Goal: Task Accomplishment & Management: Complete application form

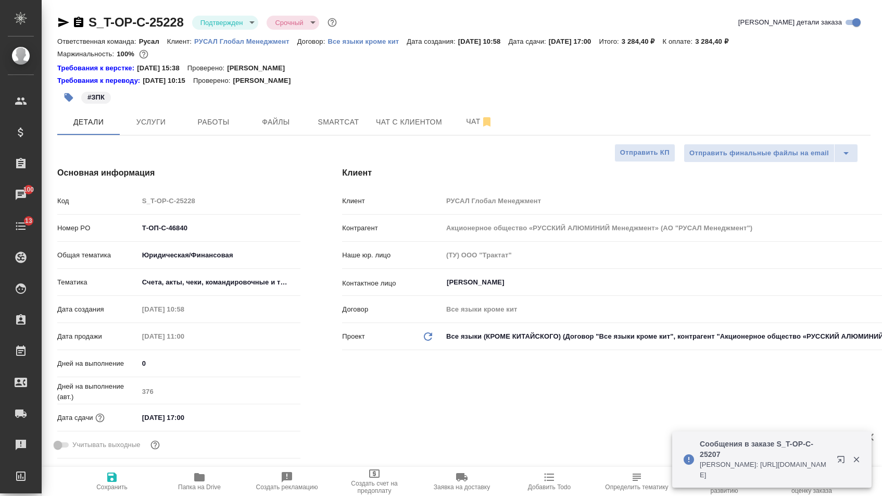
select select "RU"
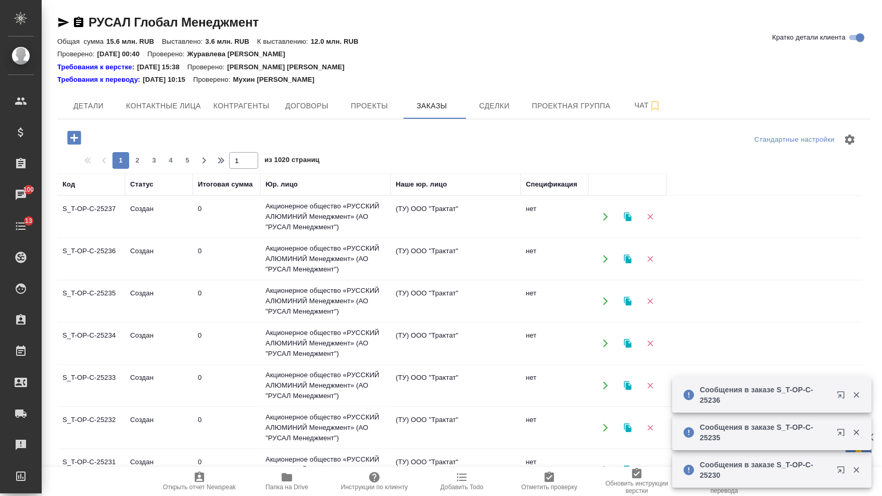
click at [73, 131] on icon "button" at bounding box center [74, 138] width 14 height 14
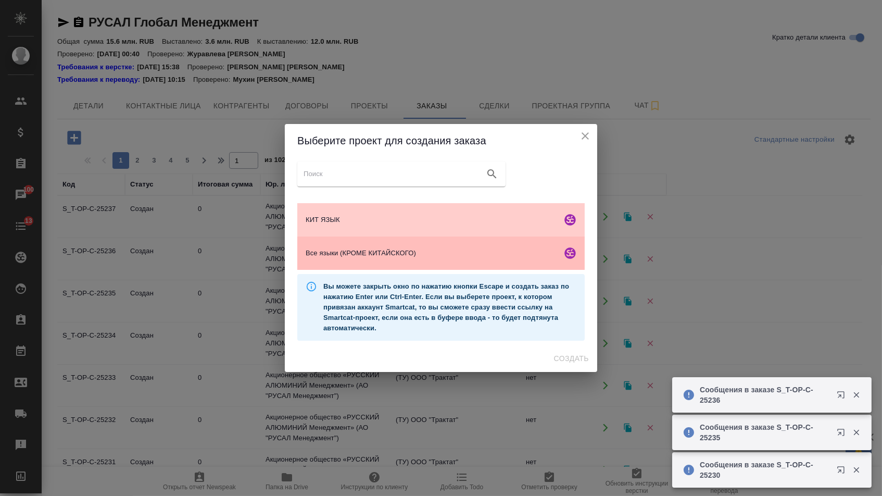
click at [425, 262] on div "Все языки (КРОМЕ КИТАЙСКОГО)" at bounding box center [440, 252] width 287 height 33
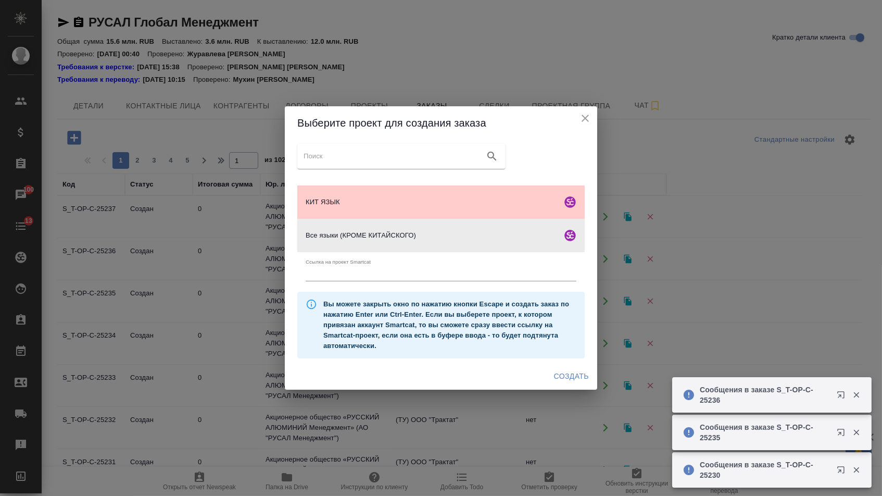
click at [568, 382] on span "Создать" at bounding box center [571, 376] width 35 height 13
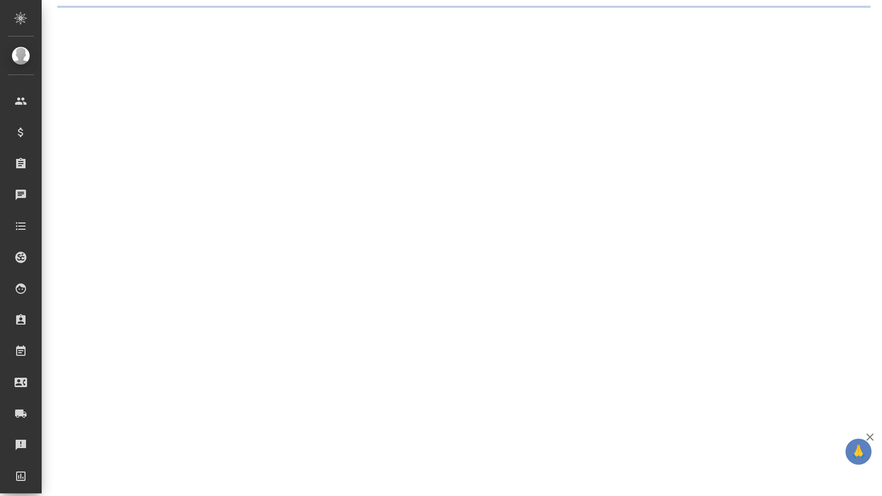
select select "RU"
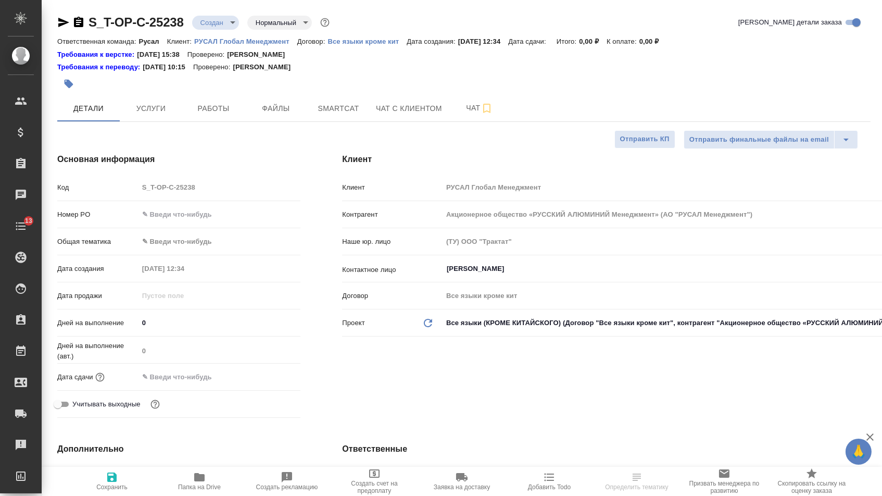
type textarea "x"
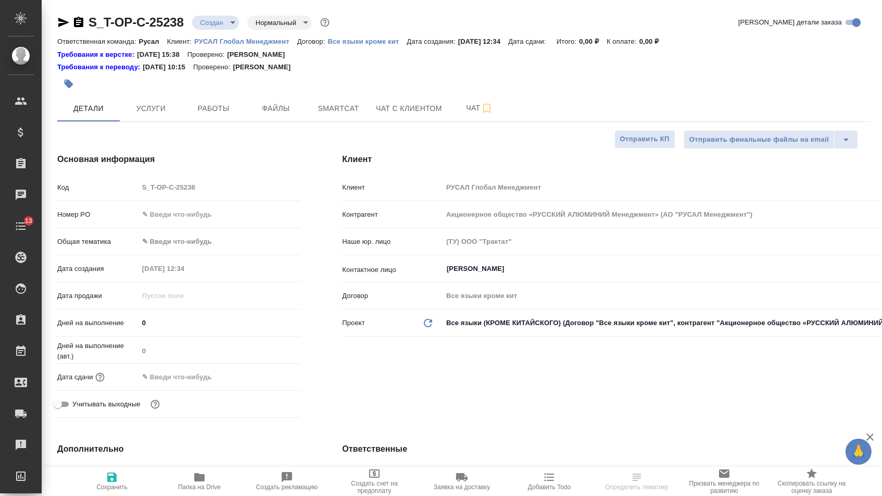
type textarea "x"
click at [195, 208] on div "Код S_T-OP-C-25238 Номер PO Общая тематика ✎ Введи что-нибудь Дата создания 23.…" at bounding box center [178, 300] width 243 height 244
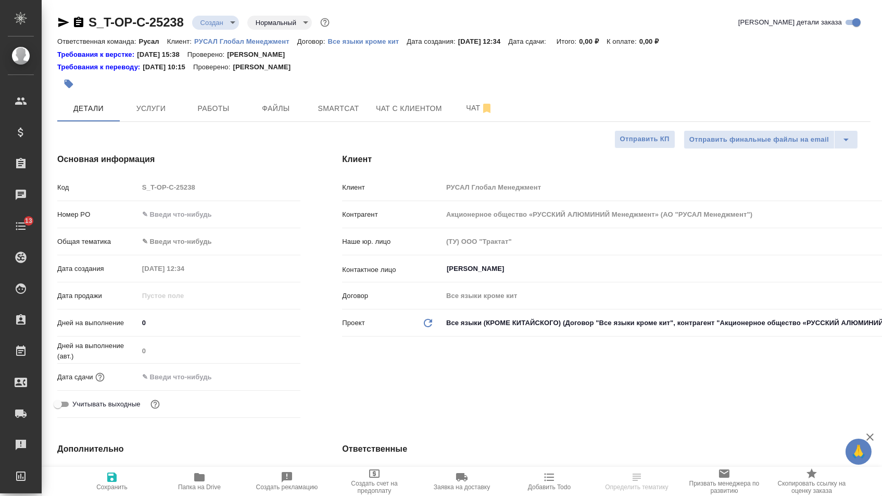
click at [195, 216] on input "text" at bounding box center [220, 214] width 162 height 15
paste input "Т-ОП-С-46850"
type input "Т-ОП-С-46850"
type textarea "x"
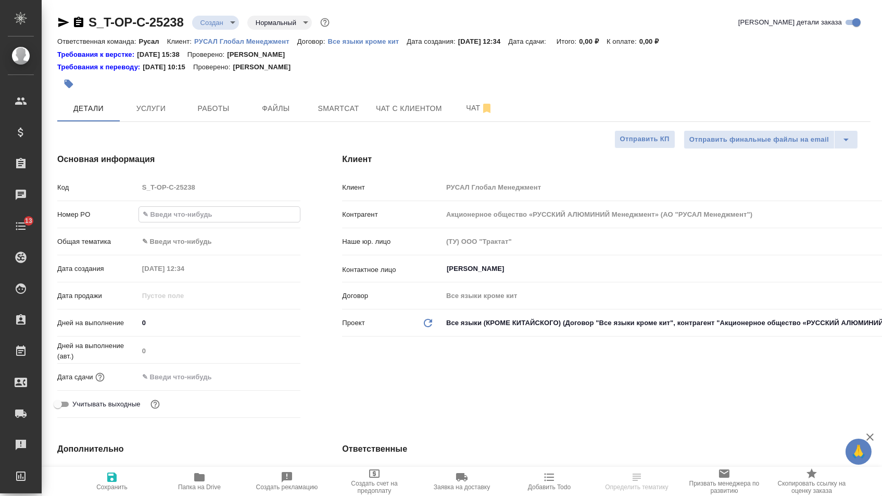
type textarea "x"
type input "Т-ОП-С-46850"
click at [208, 380] on input "text" at bounding box center [184, 376] width 91 height 15
click at [265, 382] on icon "button" at bounding box center [270, 376] width 12 height 12
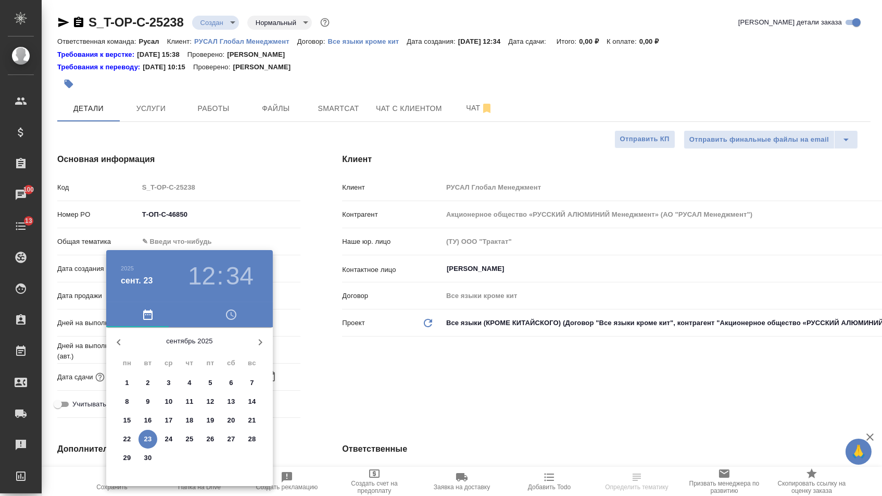
click at [159, 457] on div "1" at bounding box center [168, 457] width 21 height 19
click at [151, 457] on p "30" at bounding box center [148, 457] width 8 height 10
type input "30.09.2025 12:34"
type textarea "x"
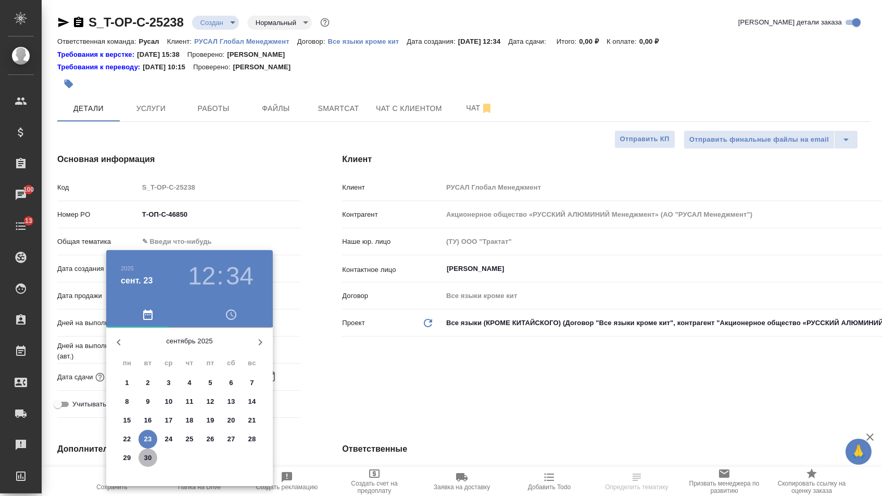
type textarea "x"
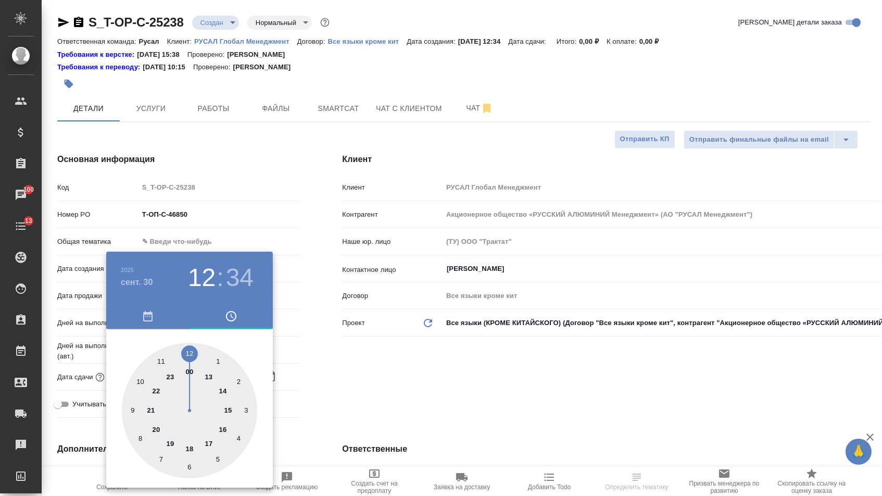
type textarea "x"
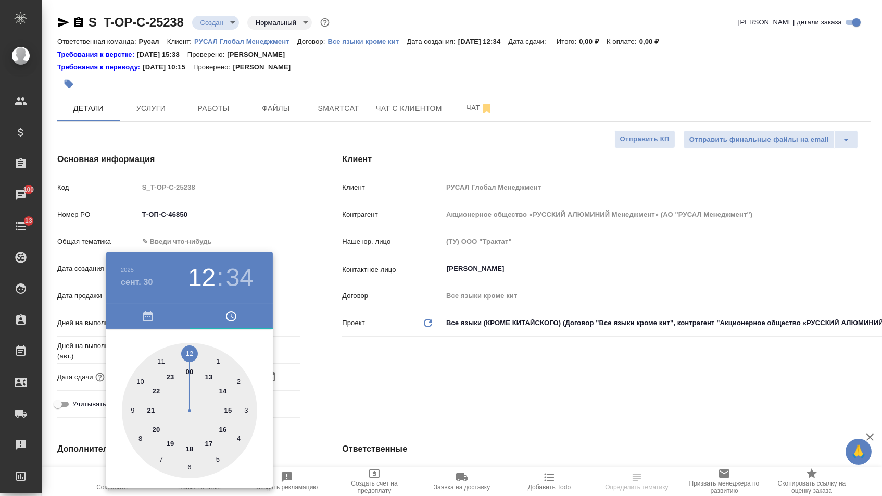
type textarea "x"
type input "30.09.2025 11:34"
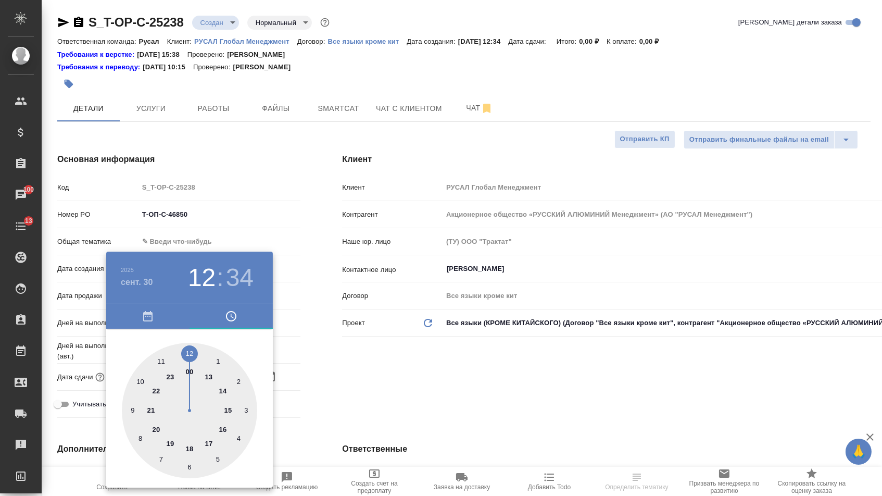
drag, startPoint x: 160, startPoint y: 360, endPoint x: 171, endPoint y: 360, distance: 10.9
click at [160, 360] on div at bounding box center [189, 410] width 135 height 135
type textarea "x"
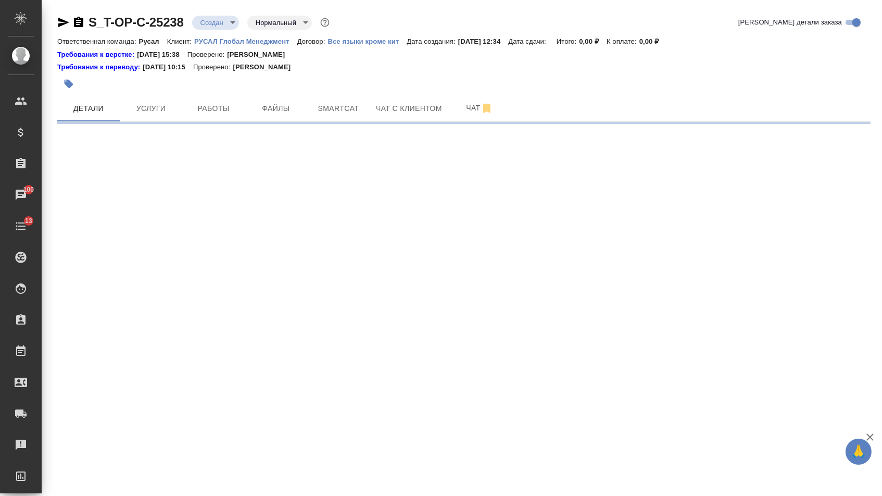
click at [189, 346] on div ".cls-1 fill:#fff; AWATERA Menshikova Aleksandra Клиенты Спецификации Заказы 100…" at bounding box center [441, 248] width 882 height 496
select select "RU"
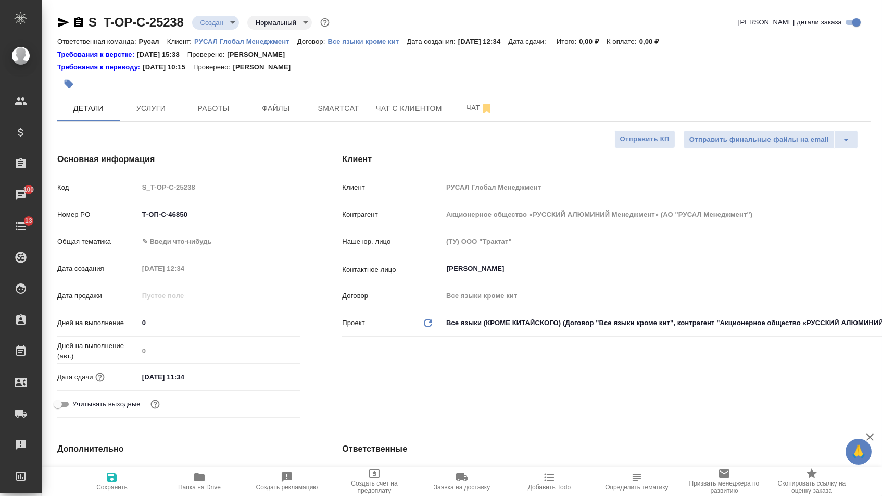
type textarea "x"
click at [209, 380] on input "30.09.2025 11:34" at bounding box center [184, 376] width 91 height 15
type input "30.09.2025 11:3_"
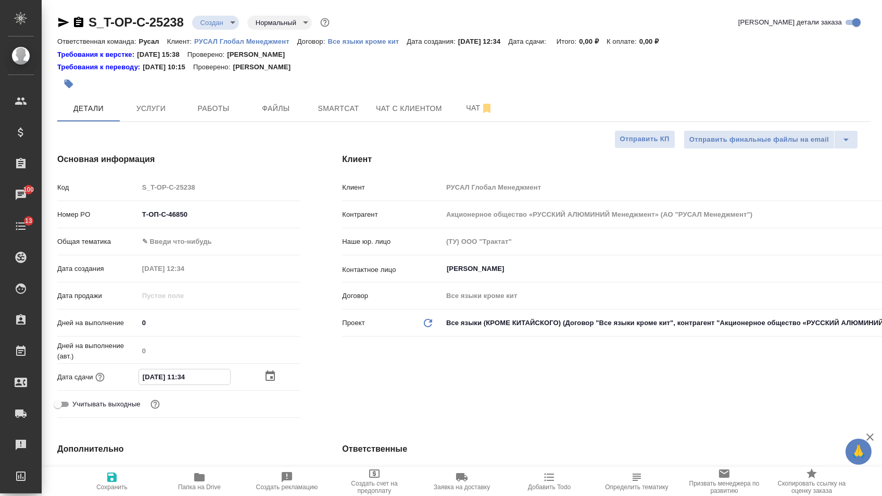
type textarea "x"
type input "30.09.2025 11:__"
type textarea "x"
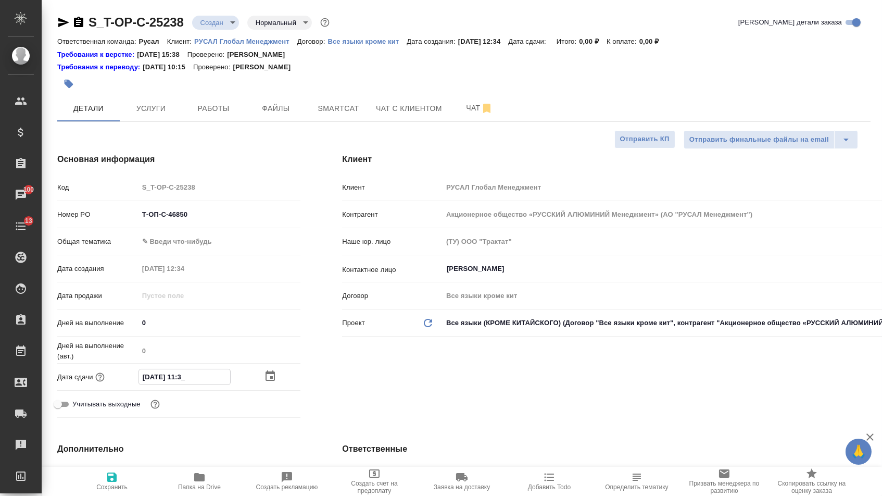
type textarea "x"
type input "30.09.2025 11:0_"
type textarea "x"
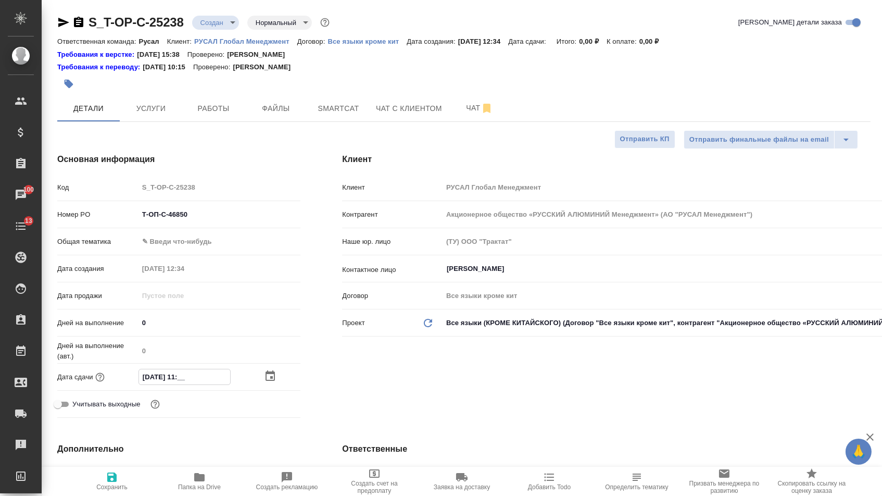
type textarea "x"
type input "30.09.2025 11:00"
type textarea "x"
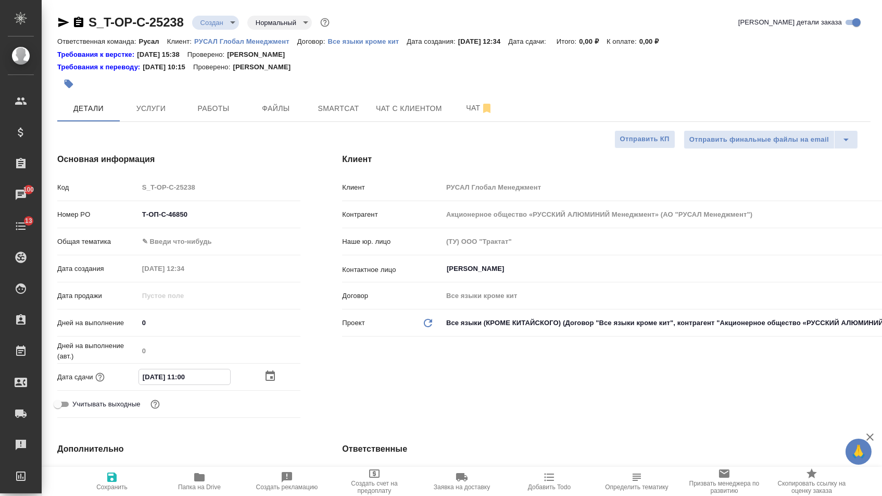
click at [481, 418] on div "Клиент Клиент РУСАЛ Глобал Менеджмент Контрагент Акционерное общество «РУССКИЙ …" at bounding box center [606, 287] width 570 height 310
type textarea "x"
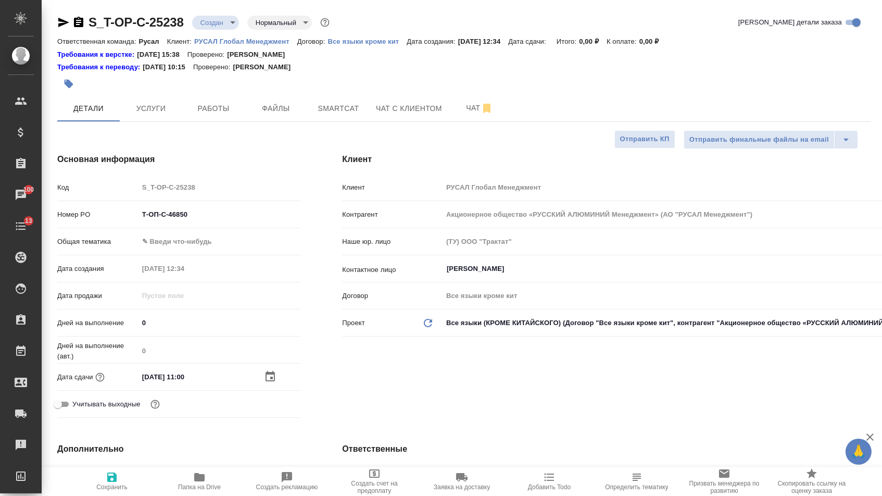
type textarea "x"
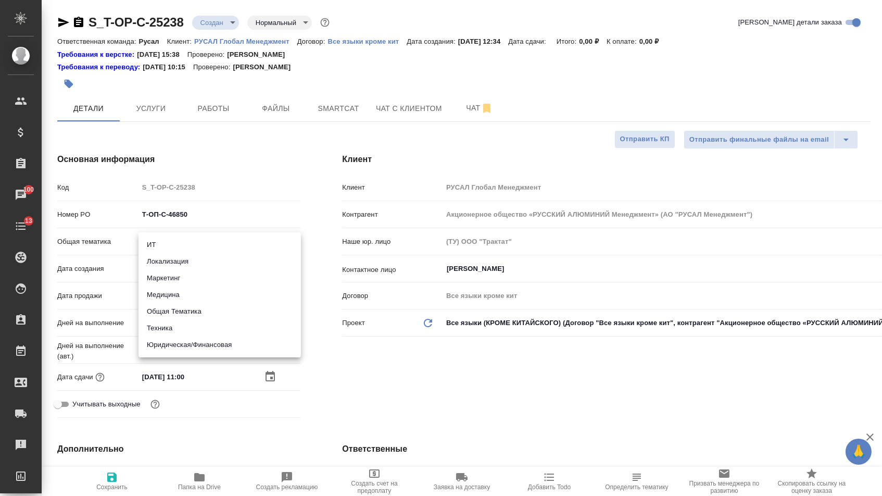
click at [231, 237] on body "🙏 .cls-1 fill:#fff; AWATERA Menshikova Aleksandra Клиенты Спецификации Заказы 1…" at bounding box center [441, 248] width 882 height 496
click at [178, 289] on li "Медицина" at bounding box center [220, 294] width 162 height 17
type input "med"
type textarea "x"
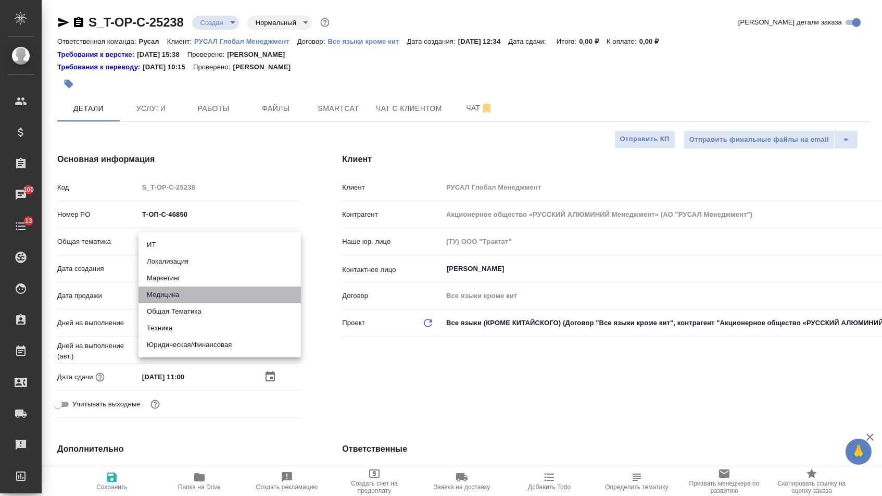
type textarea "x"
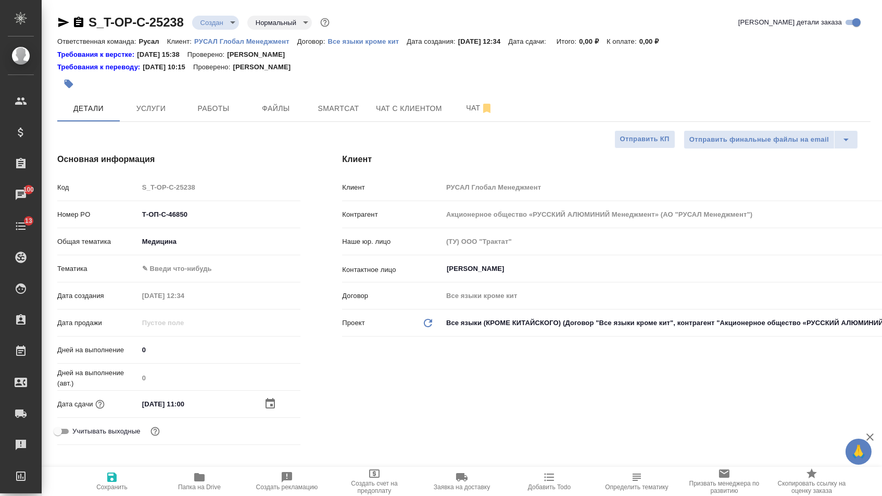
click at [178, 243] on body "🙏 .cls-1 fill:#fff; AWATERA Menshikova Aleksandra Клиенты Спецификации Заказы 1…" at bounding box center [441, 248] width 882 height 496
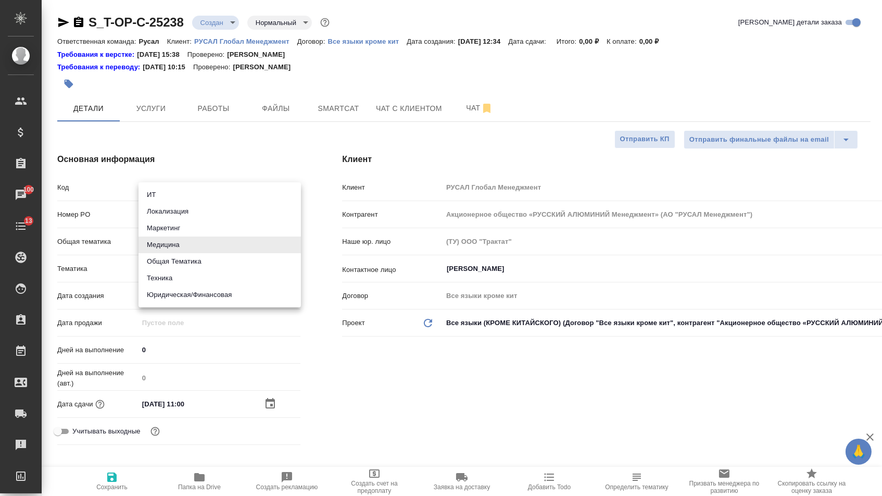
click at [172, 229] on li "Маркетинг" at bounding box center [220, 228] width 162 height 17
type input "marketing"
type textarea "x"
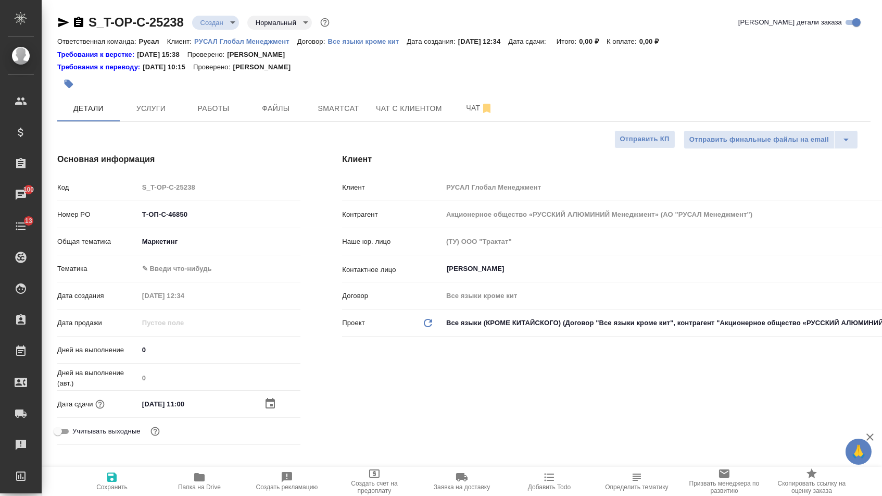
click at [172, 271] on body "🙏 .cls-1 fill:#fff; AWATERA Menshikova Aleksandra Клиенты Спецификации Заказы 1…" at bounding box center [441, 248] width 882 height 496
click at [172, 285] on li "Маркетинг" at bounding box center [220, 288] width 162 height 17
type textarea "x"
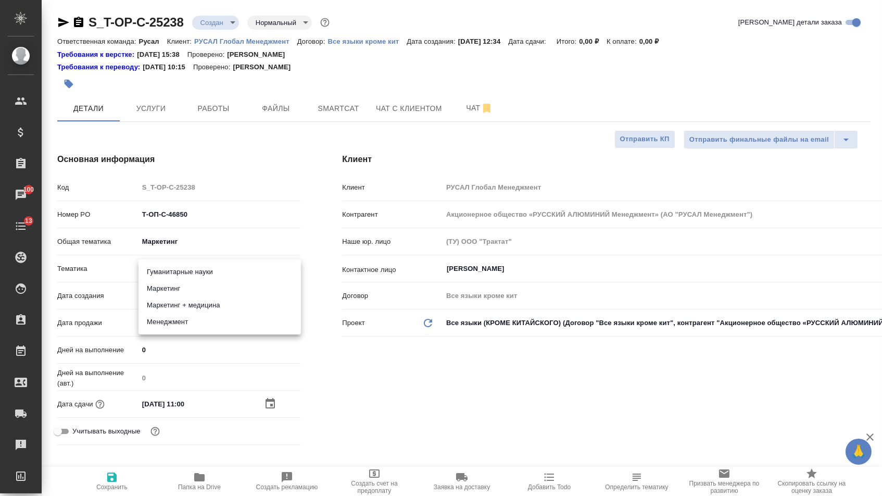
type input "5a8b8b956a9677013d343d63"
click at [116, 482] on icon "button" at bounding box center [111, 476] width 9 height 9
type textarea "x"
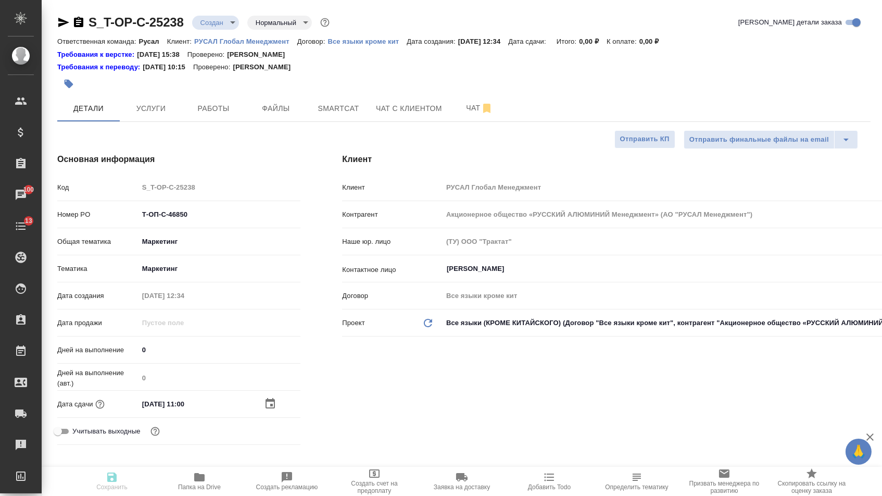
type textarea "x"
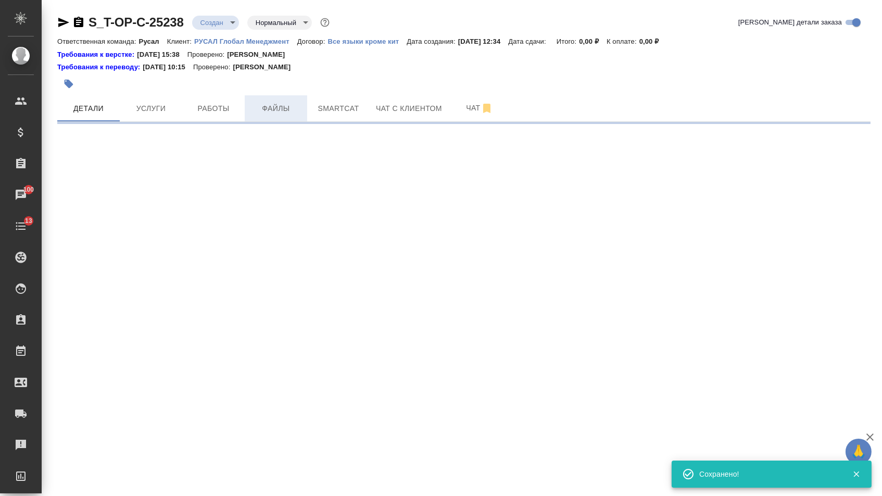
select select "RU"
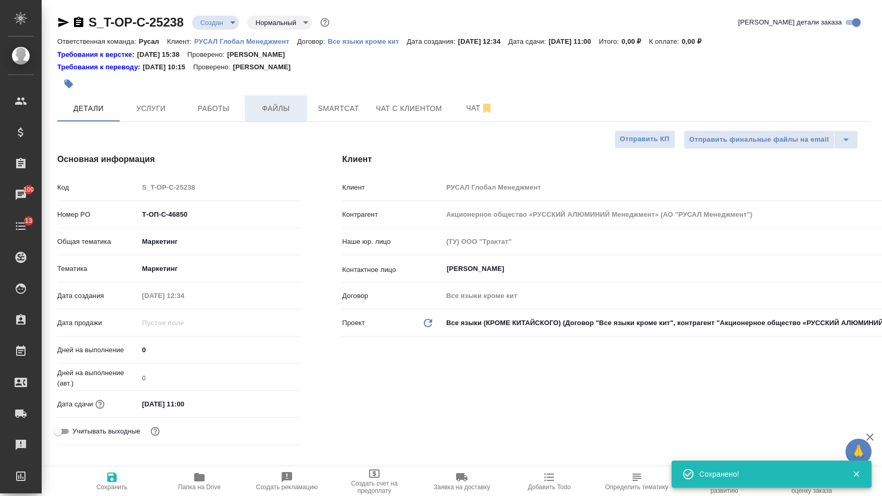
click at [276, 112] on span "Файлы" at bounding box center [276, 108] width 50 height 13
type textarea "x"
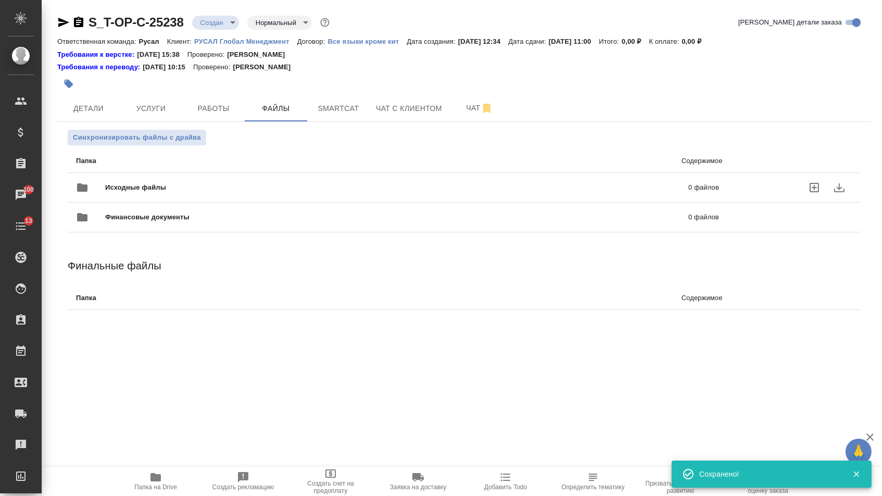
click at [174, 188] on span "Исходные файлы" at bounding box center [266, 187] width 322 height 10
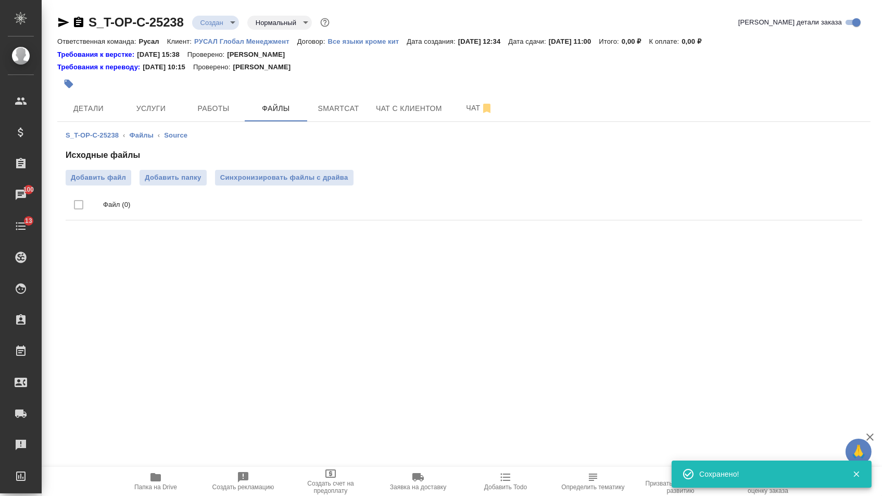
click at [93, 168] on div "Исходные файлы Добавить файл Добавить папку Синхронизировать файлы с драйва Фай…" at bounding box center [464, 187] width 797 height 76
click at [93, 176] on span "Добавить файл" at bounding box center [98, 177] width 55 height 10
click at [0, 0] on input "Добавить файл" at bounding box center [0, 0] width 0 height 0
click at [149, 105] on span "Услуги" at bounding box center [151, 108] width 50 height 13
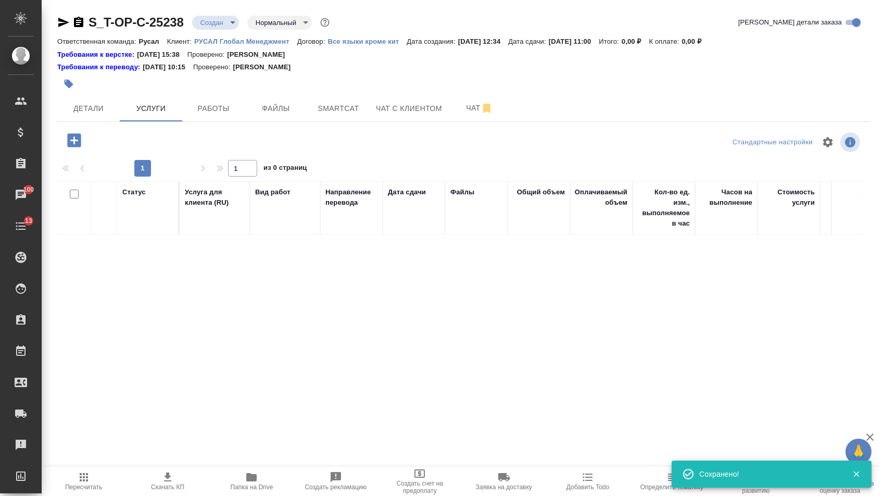
click at [77, 151] on button "button" at bounding box center [74, 140] width 29 height 21
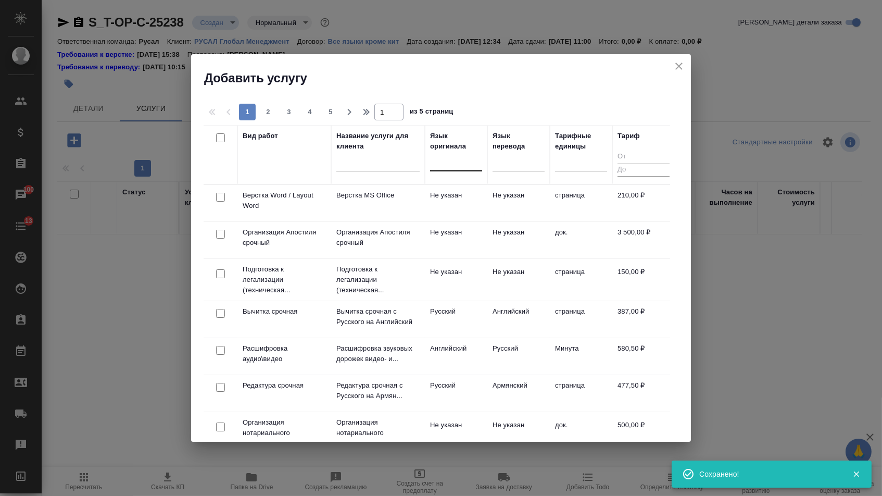
drag, startPoint x: 460, startPoint y: 158, endPoint x: 460, endPoint y: 179, distance: 20.8
click at [460, 158] on div at bounding box center [456, 161] width 52 height 15
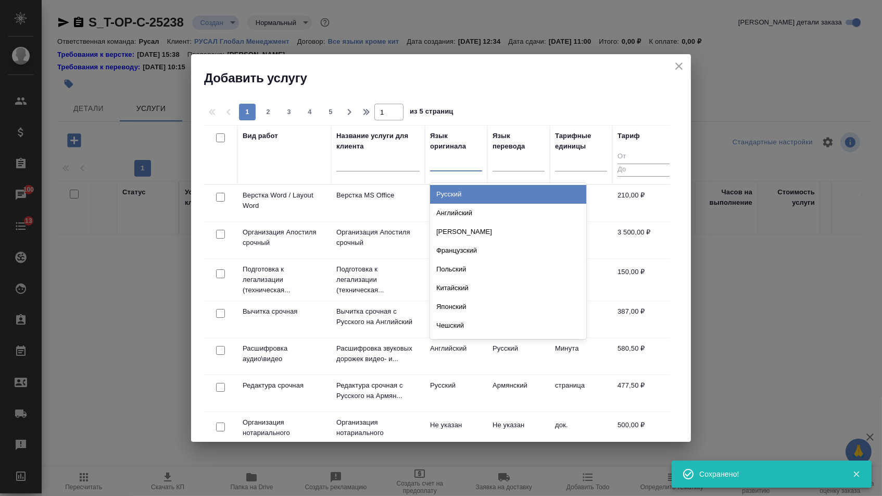
click at [460, 200] on div "Русский" at bounding box center [508, 194] width 156 height 19
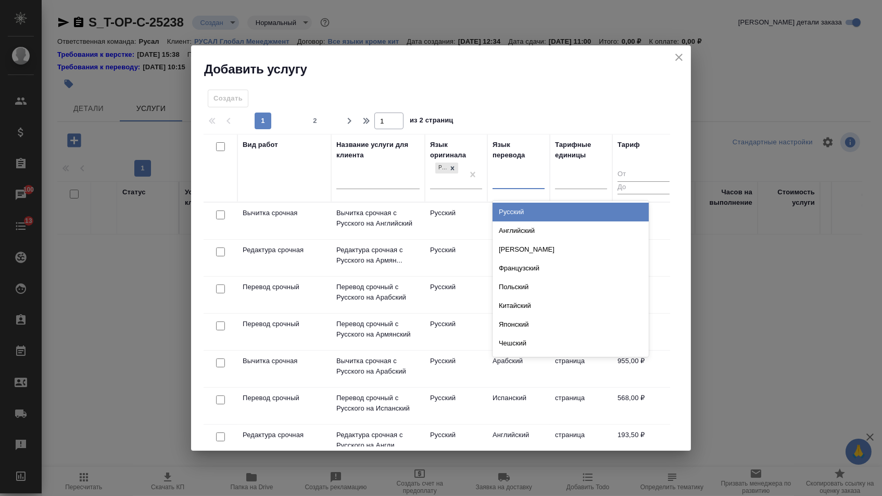
click at [537, 174] on div at bounding box center [519, 178] width 52 height 15
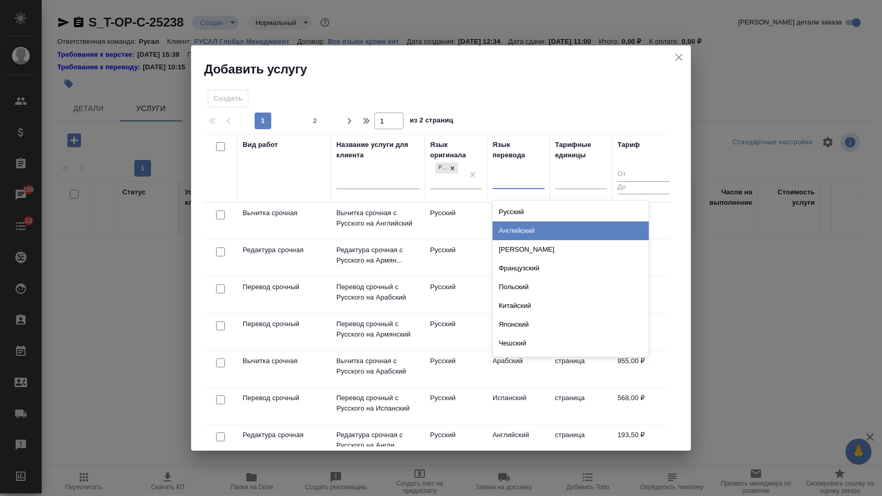
click at [533, 221] on div "Английский" at bounding box center [571, 230] width 156 height 19
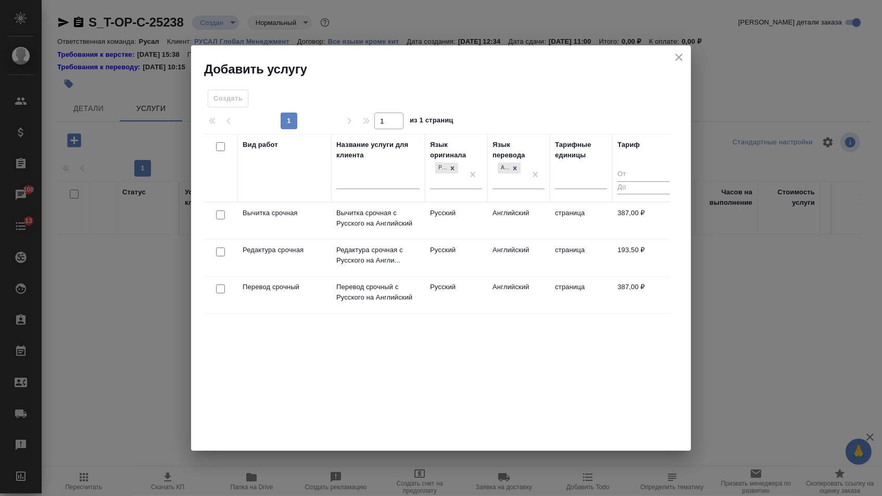
click at [223, 286] on input "checkbox" at bounding box center [220, 288] width 9 height 9
checkbox input "true"
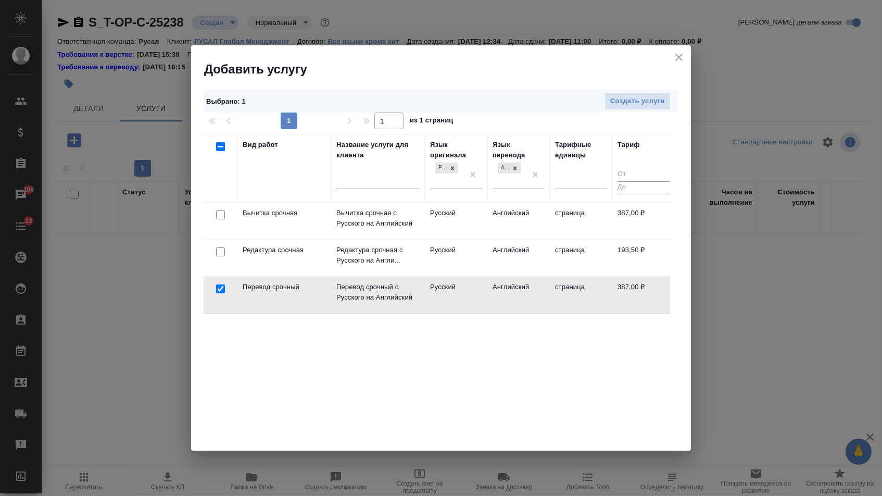
click at [221, 251] on input "checkbox" at bounding box center [220, 251] width 9 height 9
checkbox input "true"
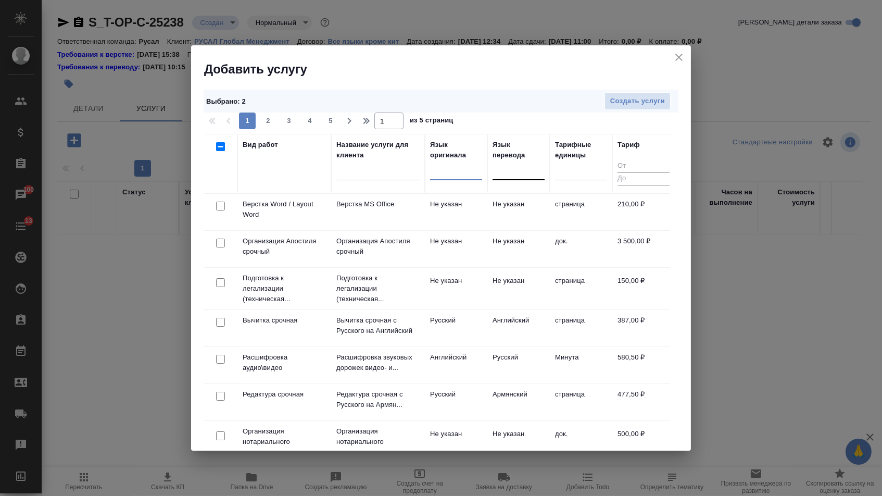
click at [219, 204] on input "checkbox" at bounding box center [220, 206] width 9 height 9
checkbox input "true"
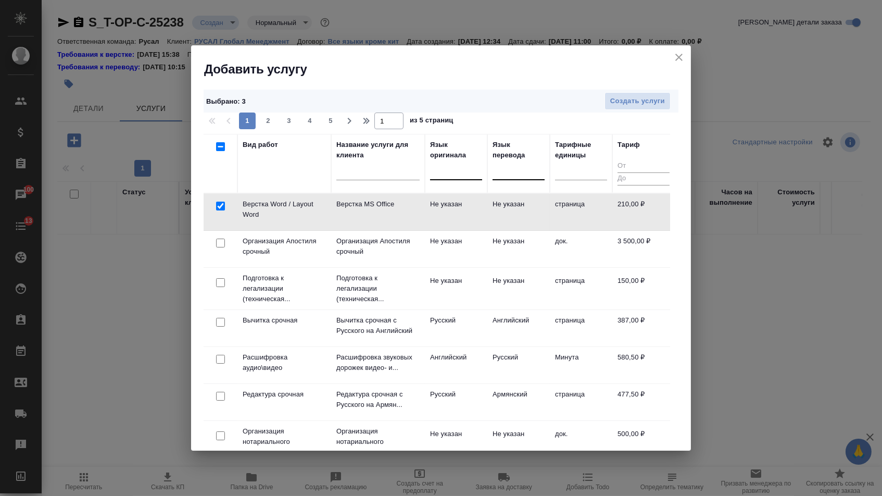
click at [669, 90] on div "Выбрано : 3 Создать услуги" at bounding box center [441, 101] width 475 height 23
click at [650, 99] on span "Создать услуги" at bounding box center [637, 101] width 55 height 12
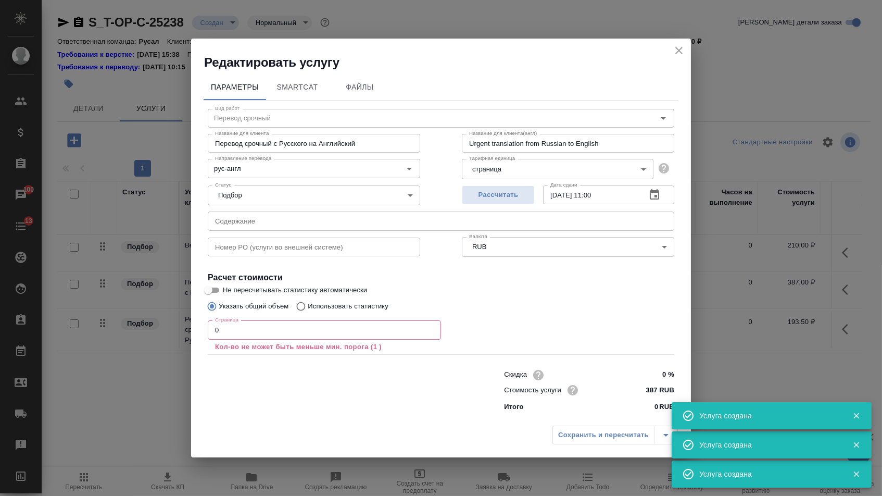
type input "Перевод срочный"
type input "Перевод срочный с Русского на Английский"
type input "Urgent translation from Russian to English"
type input "рус-англ"
type input "387 RUB"
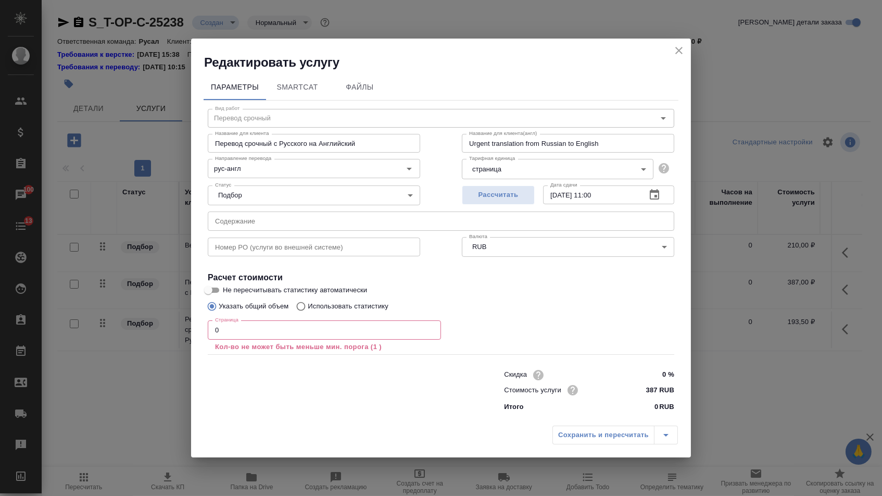
click at [389, 220] on input "text" at bounding box center [441, 220] width 467 height 19
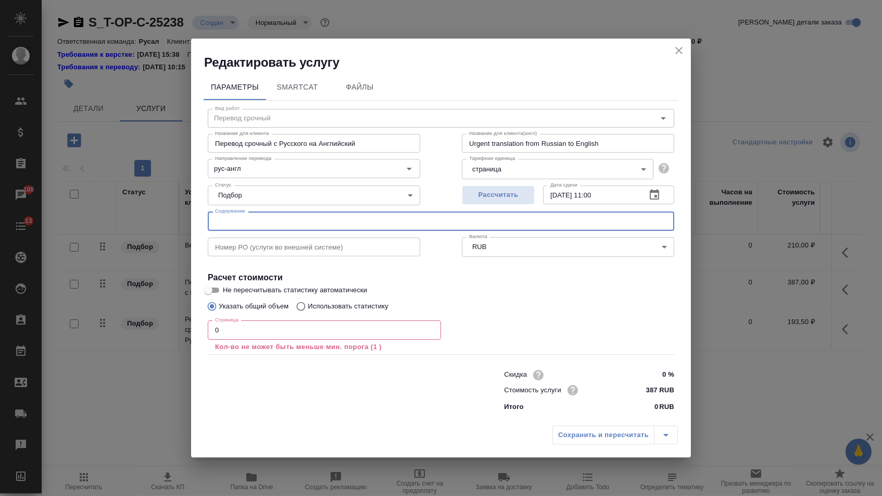
paste input "2-Marat Gafitulin-2025-3ZCon-TDS-Этапы и признаки ПТД_DpTRIZ"
type input "2-Marat Gafitulin-2025-3ZCon-TDS-Этапы и признаки ПТД_DpTRIZ"
click at [276, 335] on input "0" at bounding box center [324, 329] width 233 height 19
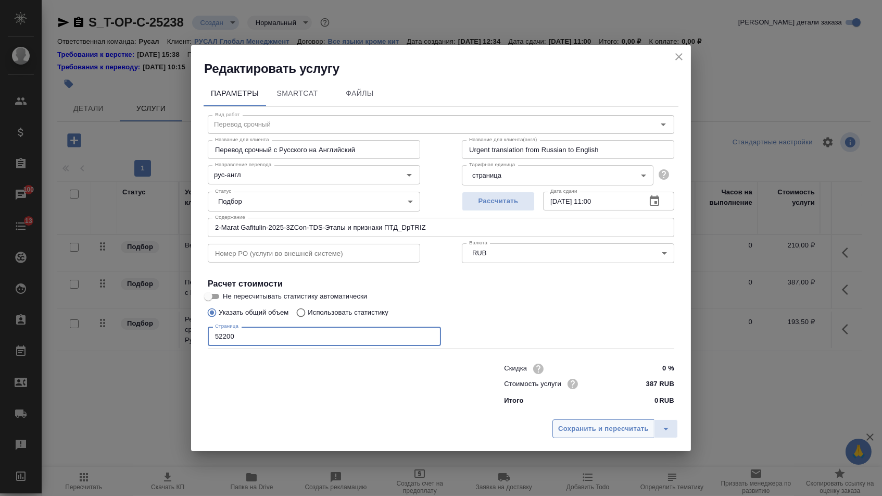
type input "52200"
click at [595, 431] on span "Сохранить и пересчитать" at bounding box center [603, 429] width 91 height 12
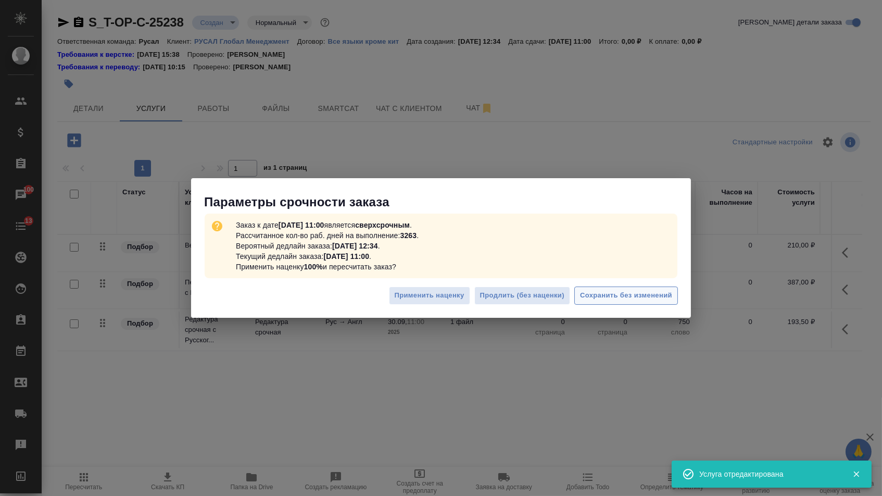
click at [637, 298] on span "Сохранить без изменений" at bounding box center [626, 296] width 92 height 12
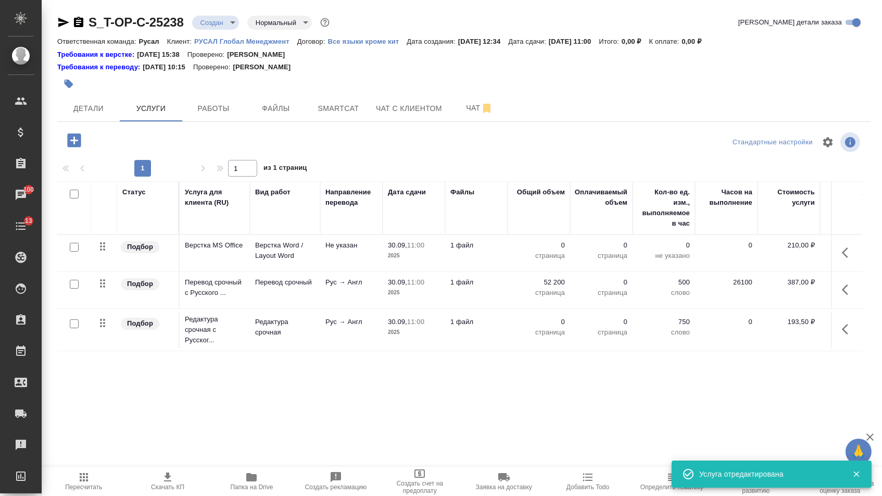
type input "urgent"
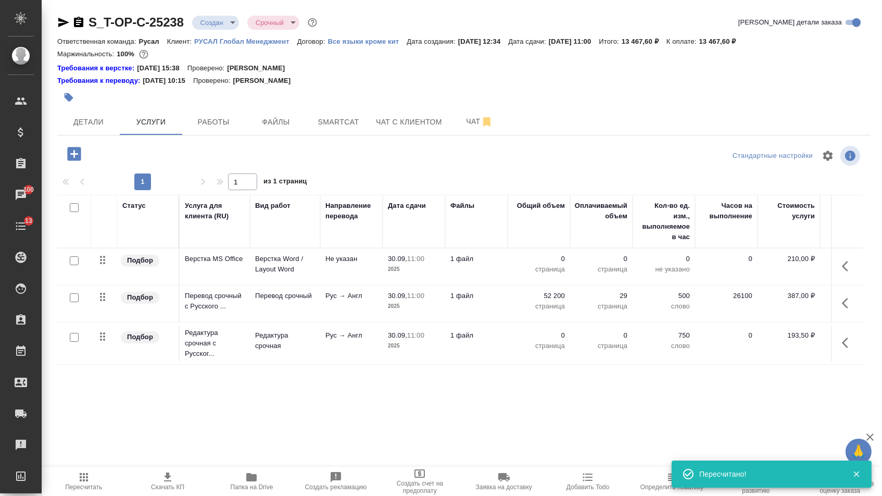
click at [553, 341] on p "0" at bounding box center [539, 335] width 52 height 10
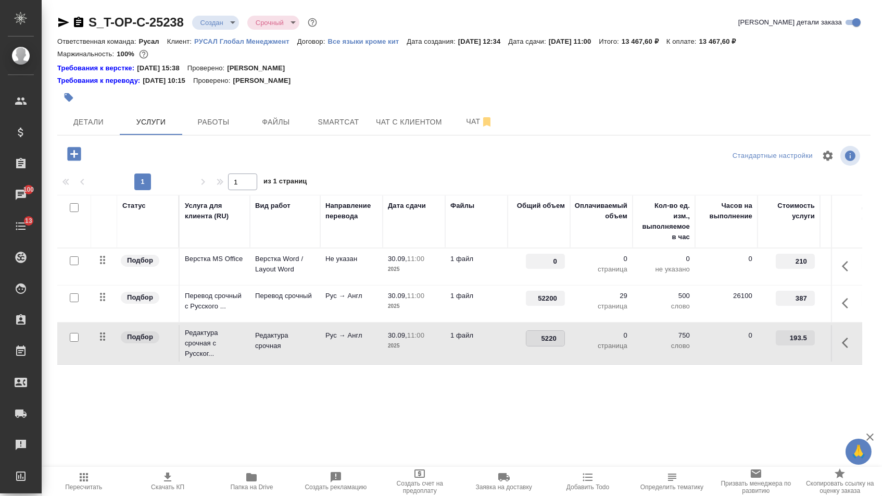
type input "52200"
drag, startPoint x: 545, startPoint y: 269, endPoint x: 567, endPoint y: 269, distance: 21.4
type input "29"
click at [468, 399] on div "Статус Услуга для клиента (RU) Вид работ Направление перевода Дата сдачи Файлы …" at bounding box center [459, 307] width 805 height 224
click at [158, 159] on span "Сохранить и пересчитать" at bounding box center [148, 153] width 91 height 12
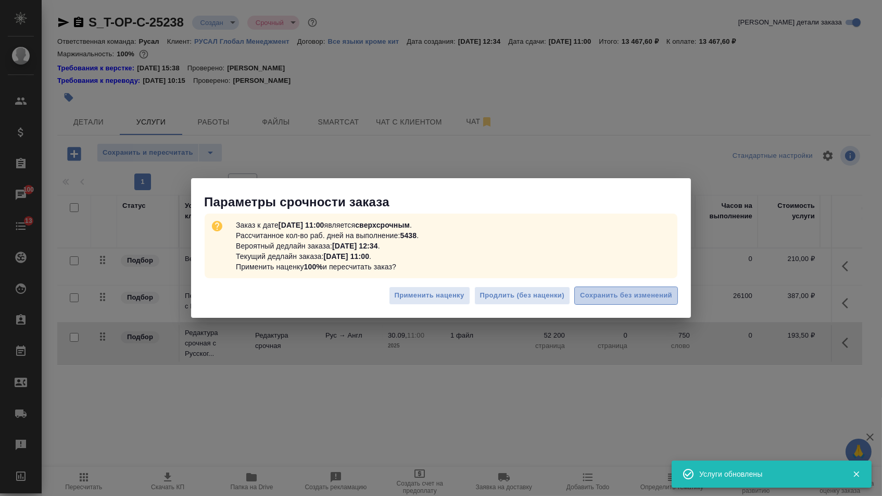
click at [651, 301] on span "Сохранить без изменений" at bounding box center [626, 296] width 92 height 12
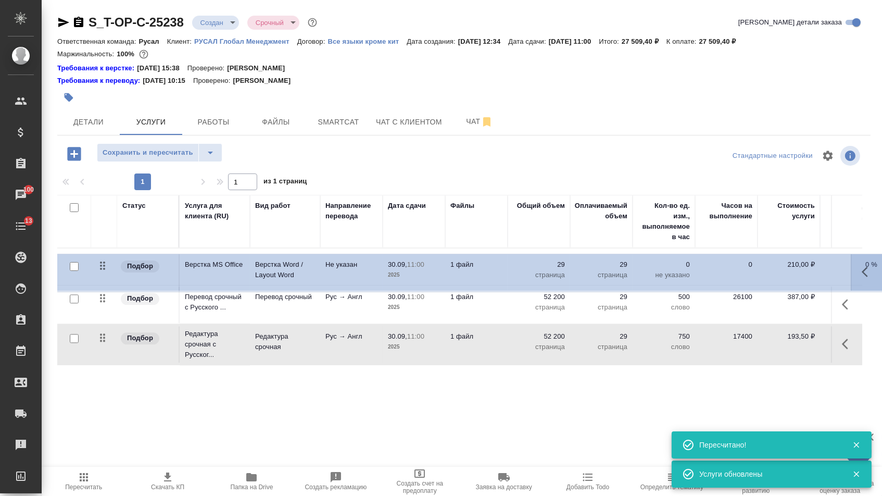
drag, startPoint x: 107, startPoint y: 269, endPoint x: 107, endPoint y: 348, distance: 79.7
click at [107, 348] on tbody "Подбор Верстка MS Office Верстка Word / Layout Word Не указан 30.09, 11:00 2025…" at bounding box center [548, 307] width 982 height 118
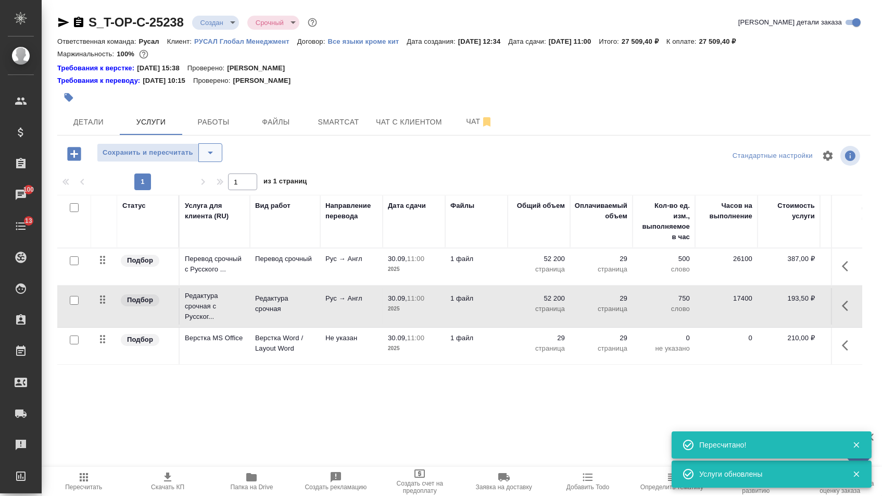
drag, startPoint x: 212, startPoint y: 152, endPoint x: 213, endPoint y: 166, distance: 14.1
click at [213, 152] on icon "split button" at bounding box center [210, 152] width 12 height 12
click at [213, 182] on li "Сохранить" at bounding box center [164, 180] width 128 height 17
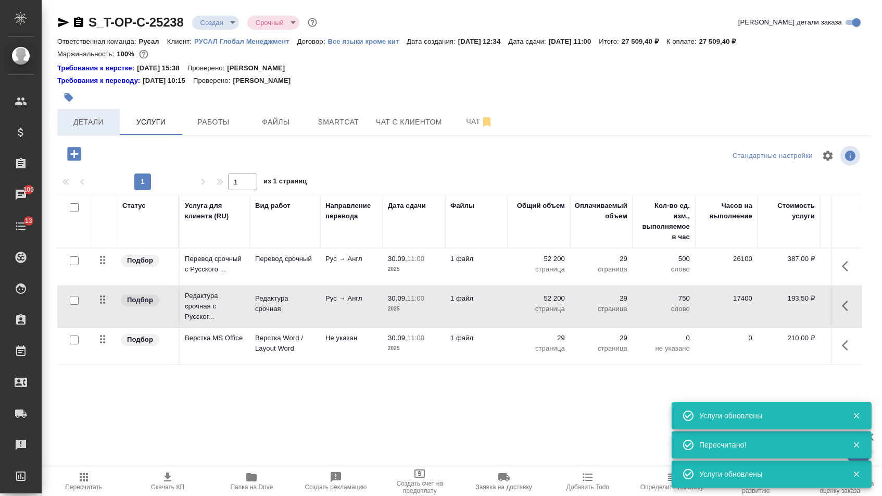
click at [100, 127] on span "Детали" at bounding box center [89, 122] width 50 height 13
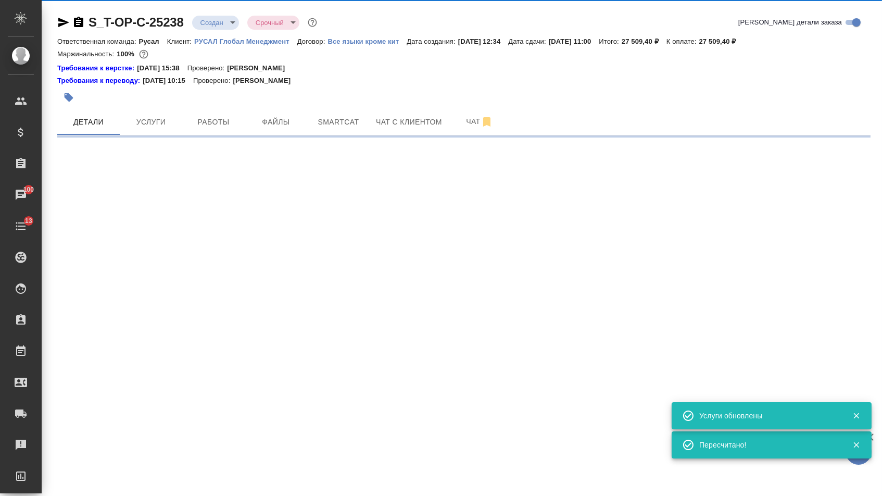
select select "RU"
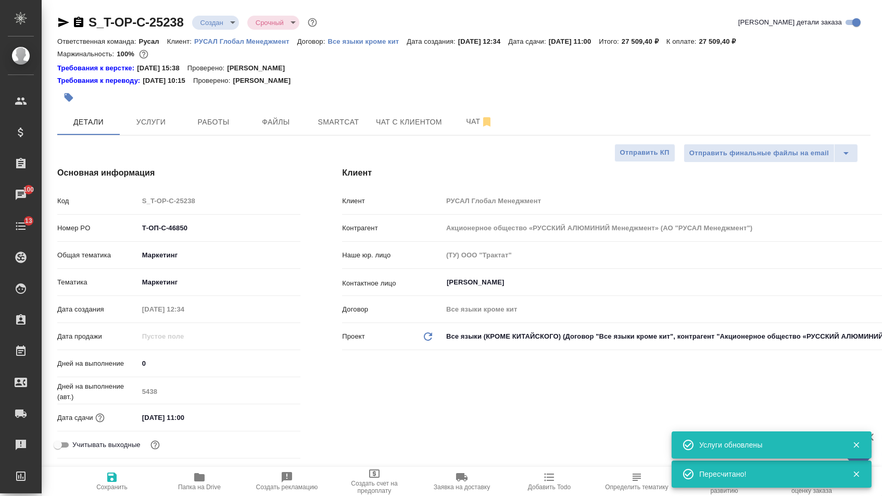
click at [203, 22] on body "🙏 .cls-1 fill:#fff; AWATERA Menshikova Aleksandra Клиенты Спецификации Заказы 1…" at bounding box center [441, 248] width 882 height 496
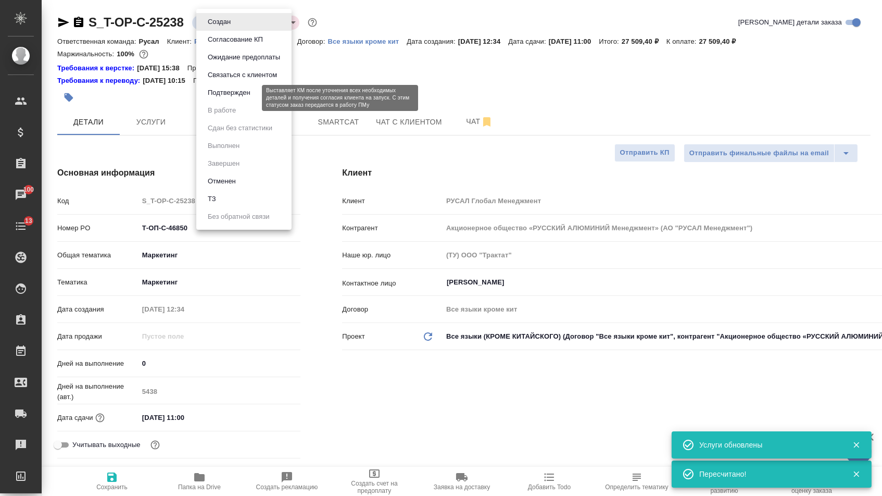
click at [212, 98] on button "Подтвержден" at bounding box center [229, 92] width 49 height 11
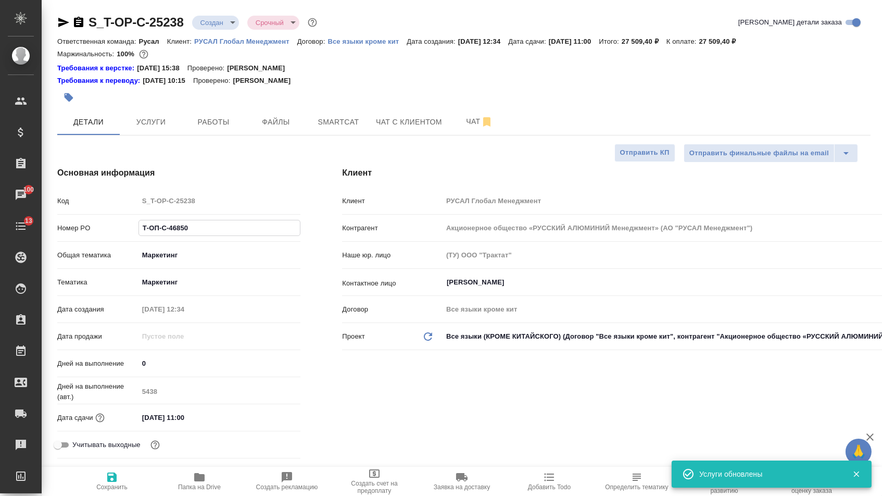
drag, startPoint x: 202, startPoint y: 236, endPoint x: 73, endPoint y: 231, distance: 128.2
click at [73, 231] on div "Номер PO Т-ОП-С-46850" at bounding box center [178, 228] width 243 height 18
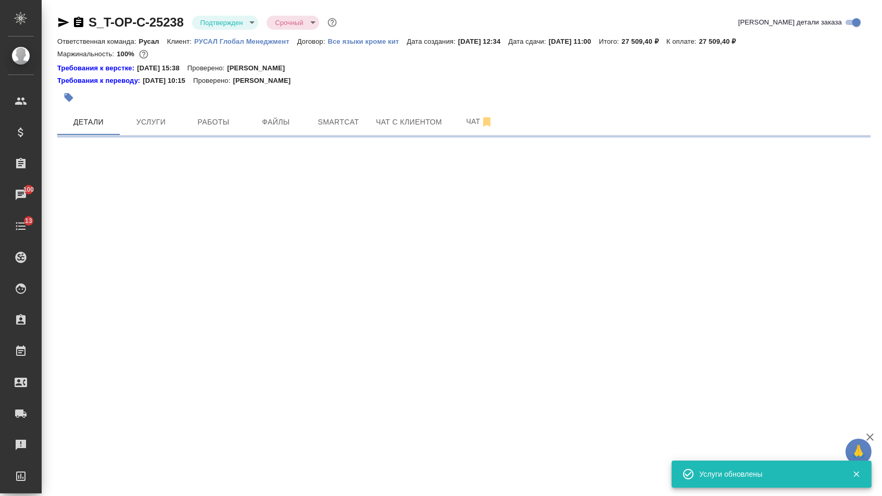
select select "RU"
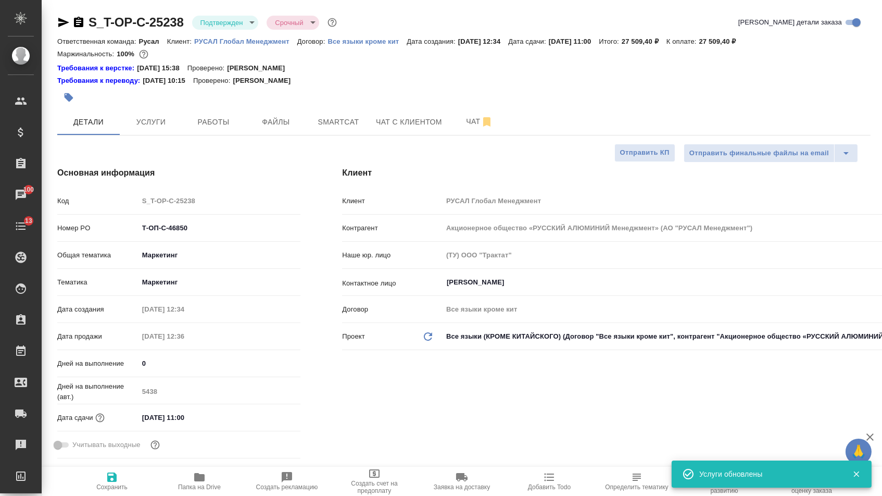
type textarea "x"
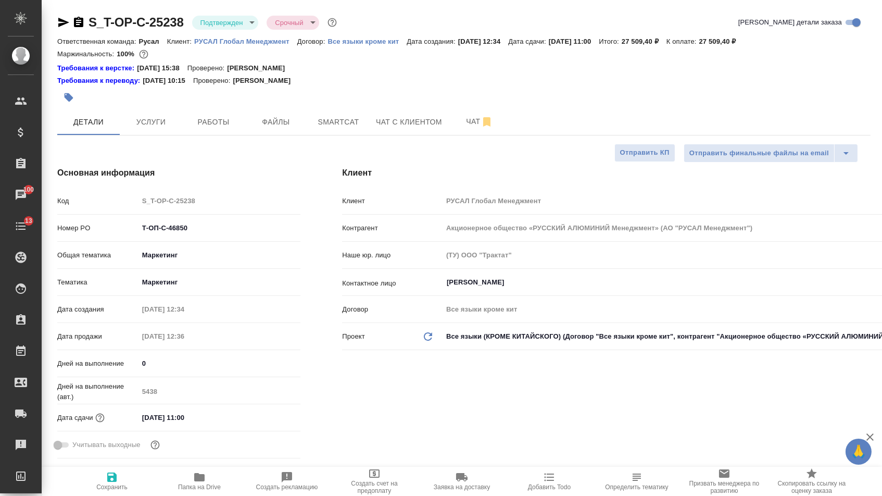
type textarea "x"
